Goal: Navigation & Orientation: Find specific page/section

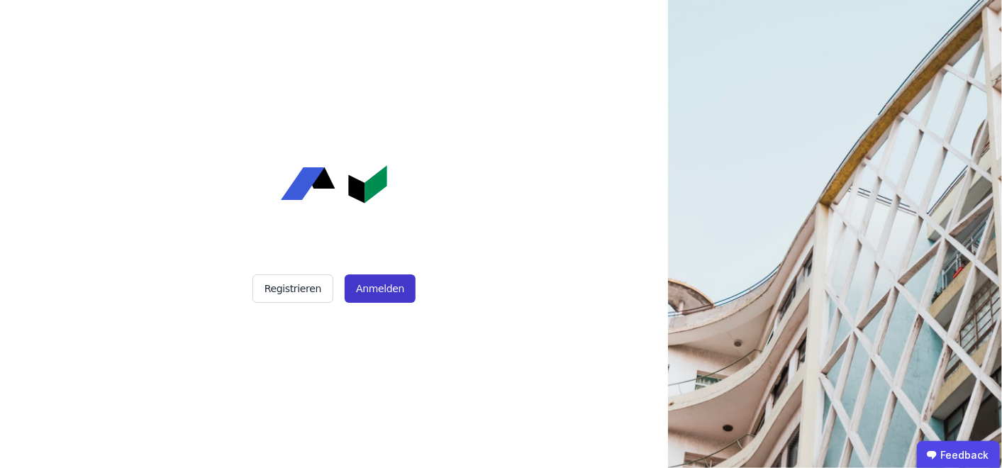
click at [370, 284] on button "Anmelden" at bounding box center [380, 288] width 71 height 28
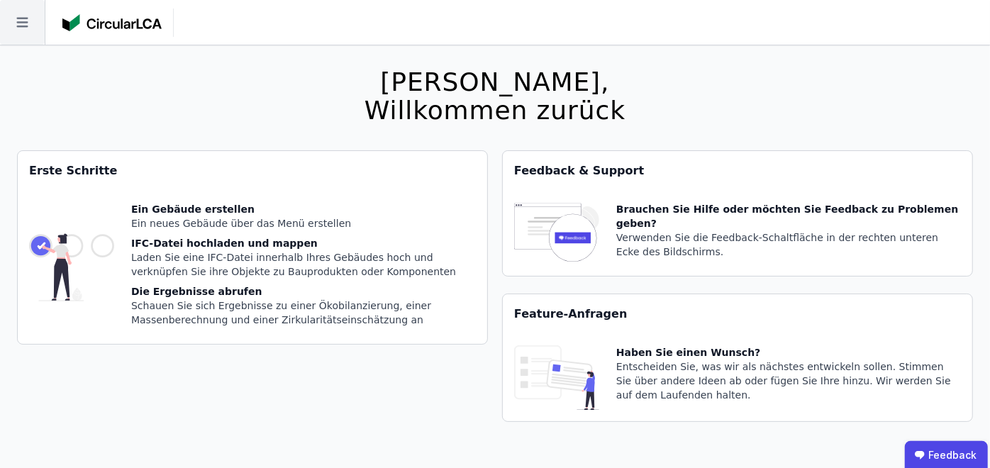
click at [38, 31] on icon at bounding box center [22, 22] width 45 height 45
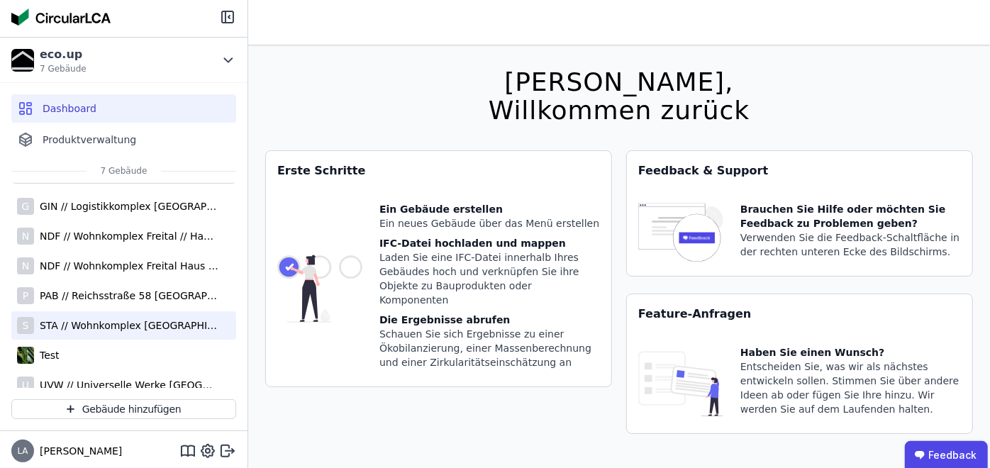
scroll to position [48, 0]
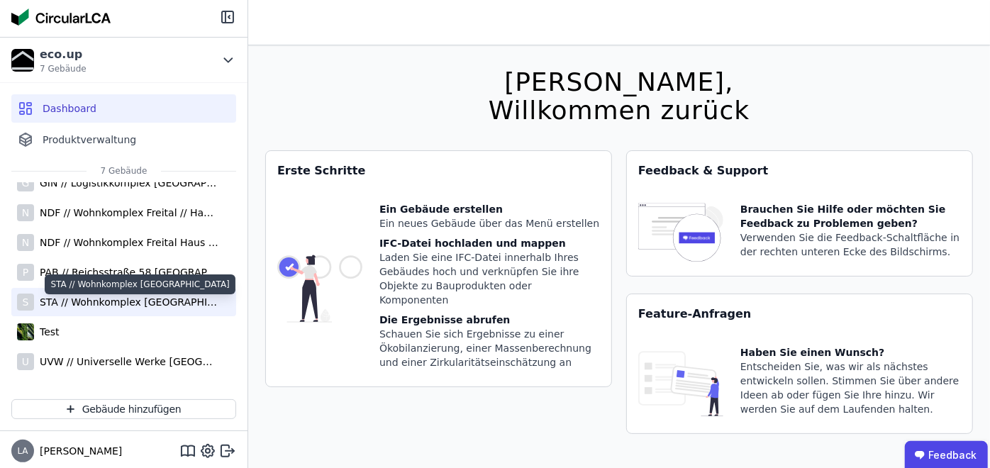
click at [103, 299] on div "STA // Wohnkomplex [GEOGRAPHIC_DATA]" at bounding box center [126, 302] width 184 height 14
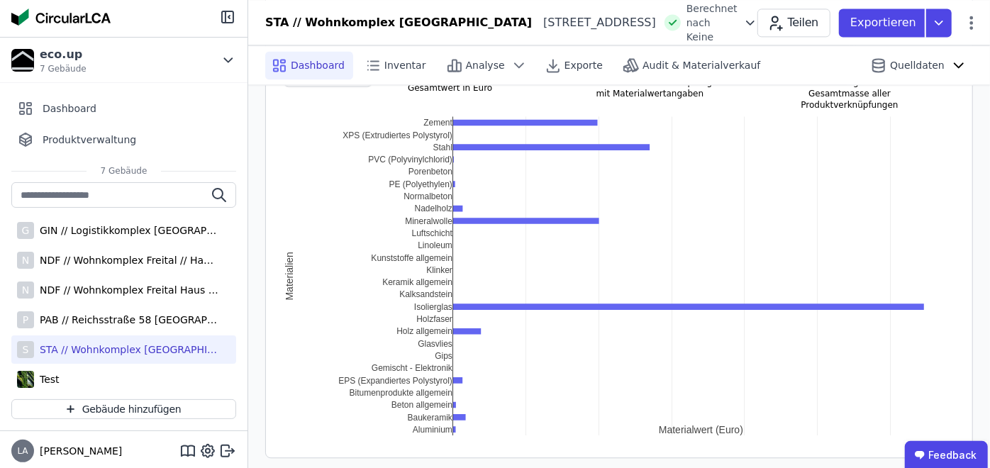
scroll to position [1965, 0]
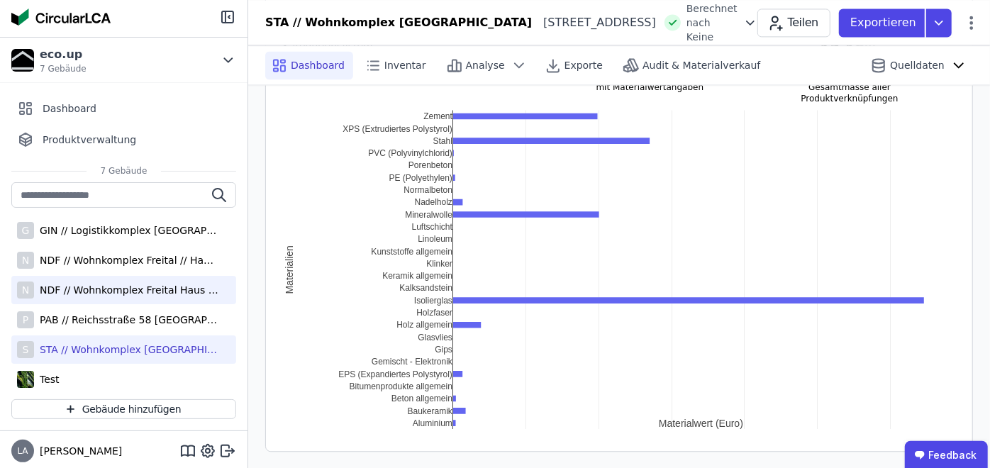
click at [120, 291] on div "NDF // Wohnkomplex Freital Haus B2" at bounding box center [126, 290] width 184 height 14
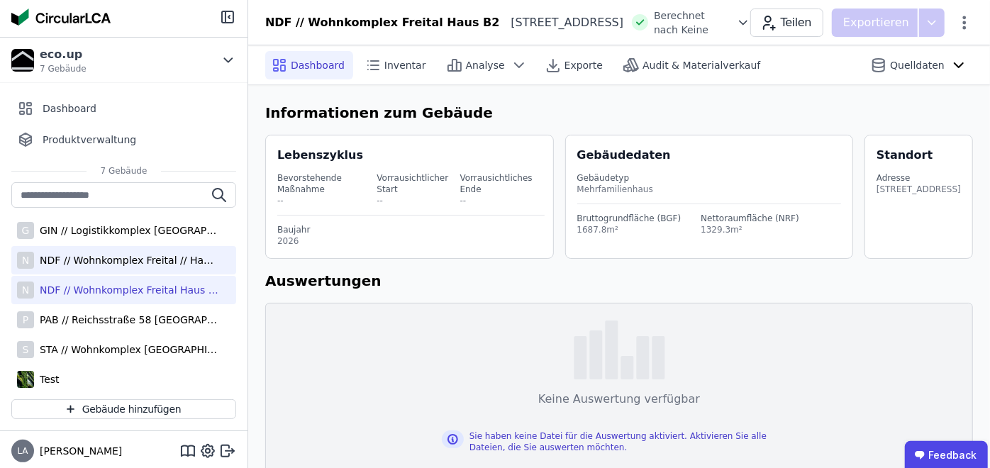
click at [128, 265] on div "NDF // Wohnkomplex Freital // Haus B1" at bounding box center [126, 260] width 184 height 14
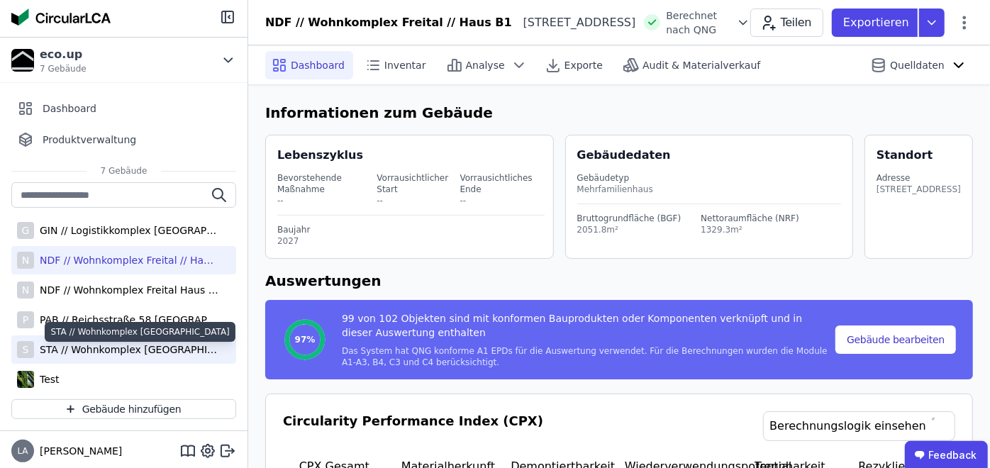
click at [156, 345] on div "STA // Wohnkomplex [GEOGRAPHIC_DATA]" at bounding box center [126, 350] width 184 height 14
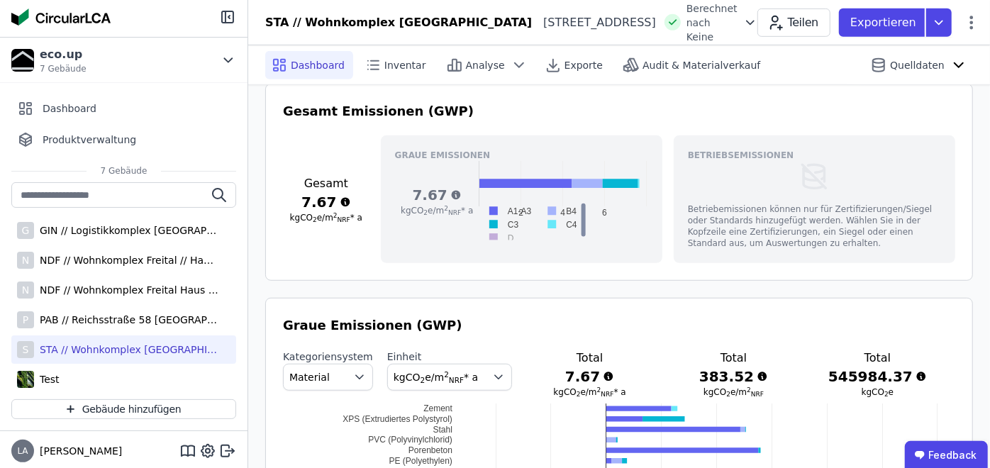
scroll to position [472, 0]
